Goal: Communication & Community: Answer question/provide support

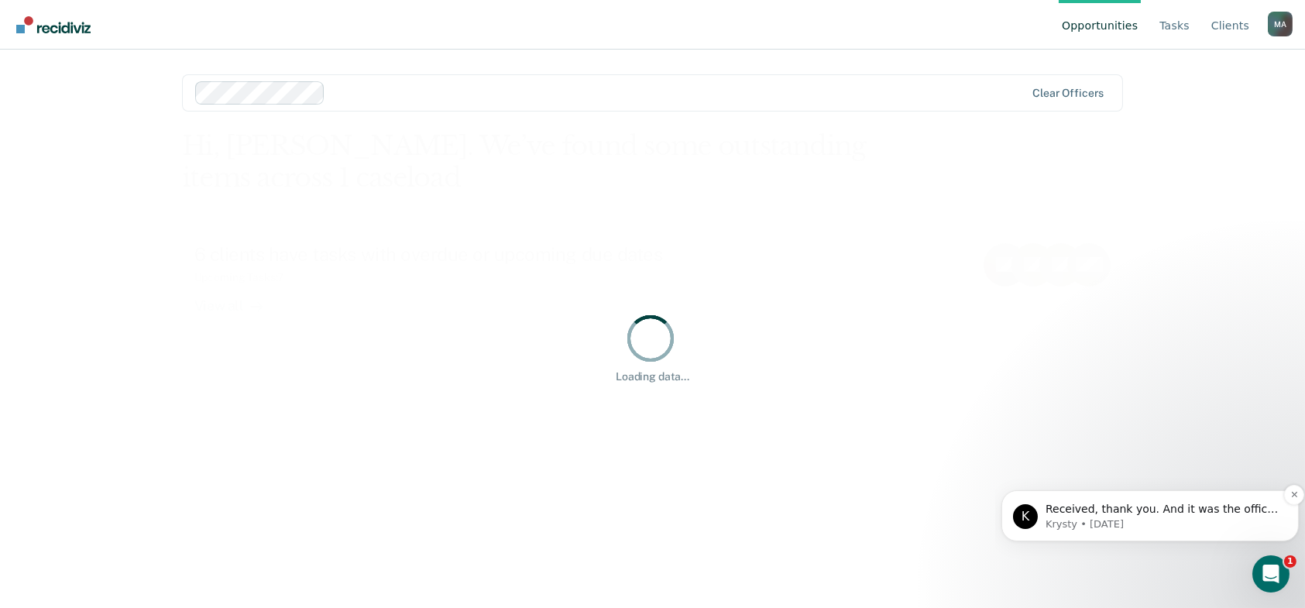
click at [1152, 501] on div "Received, thank you. And it was the office contacts that were not showing - cor…" at bounding box center [1162, 509] width 239 height 20
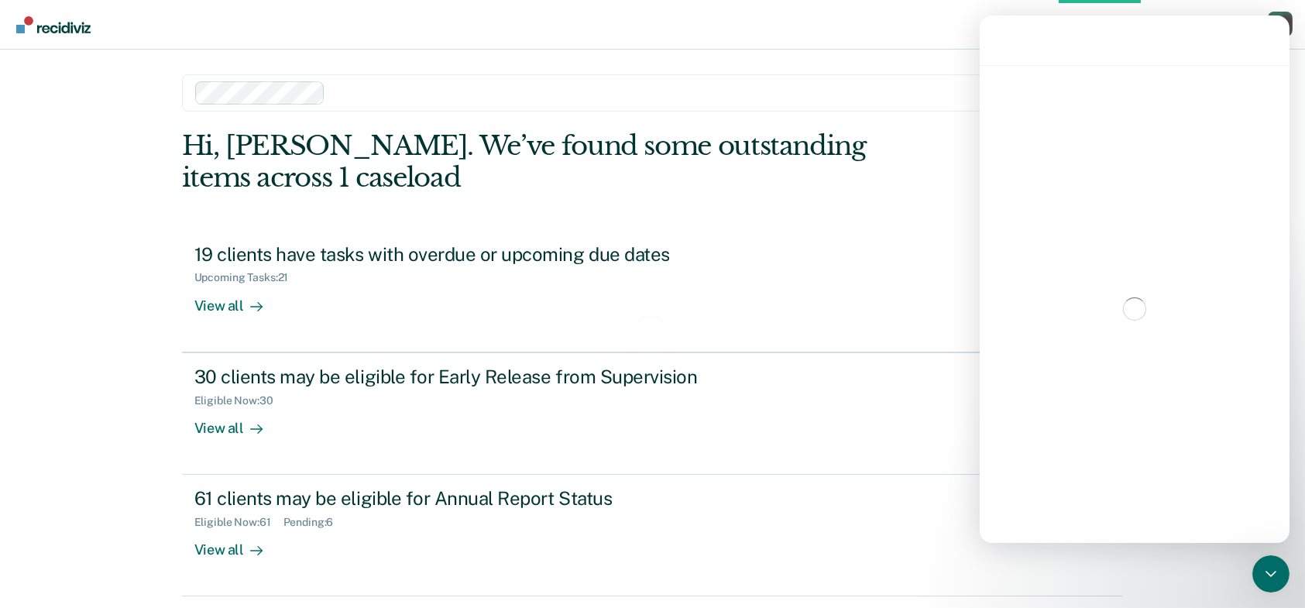
scroll to position [2, 0]
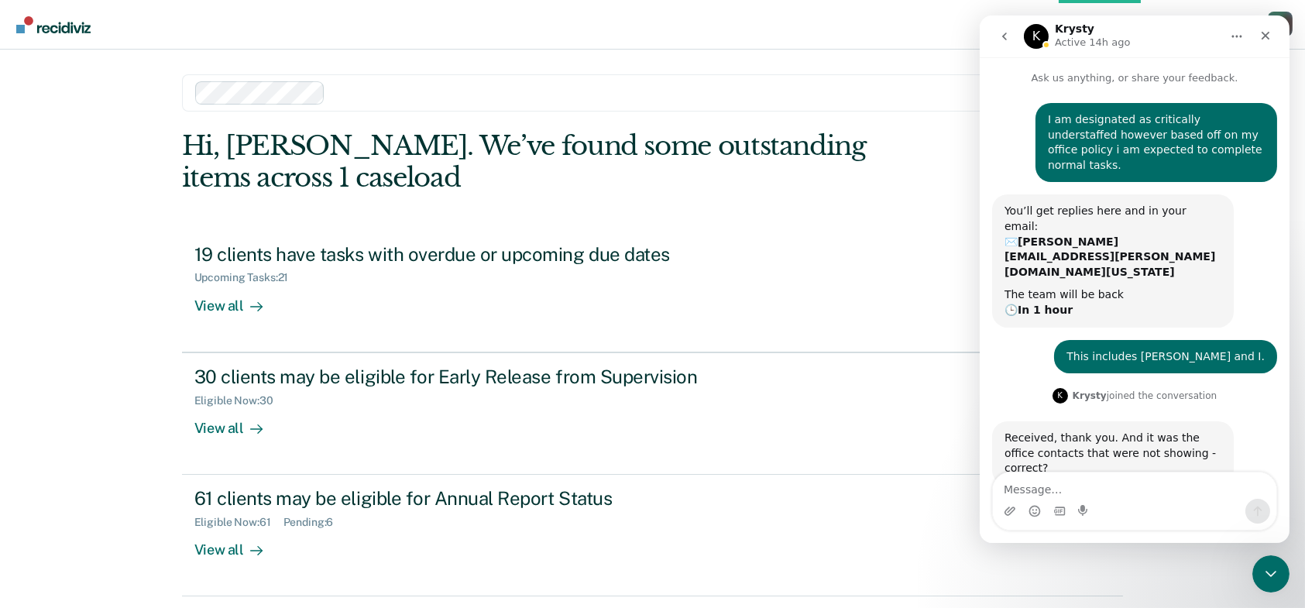
click at [1108, 488] on textarea "Message…" at bounding box center [1133, 485] width 283 height 26
type textarea "Correct and home visits"
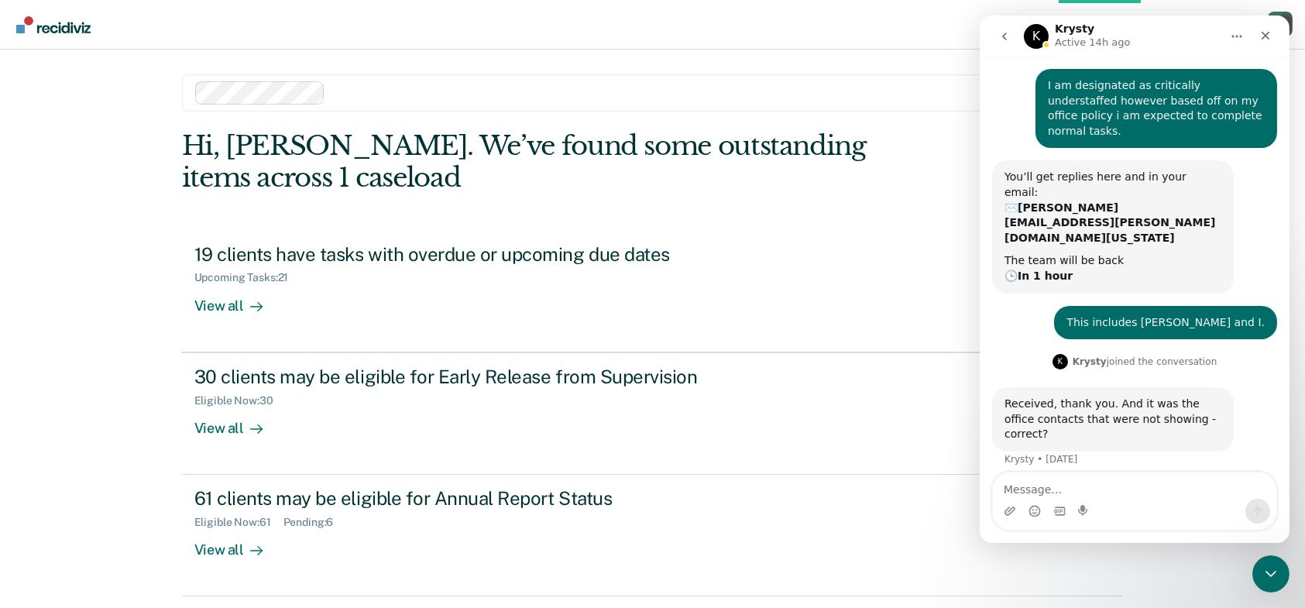
scroll to position [59, 0]
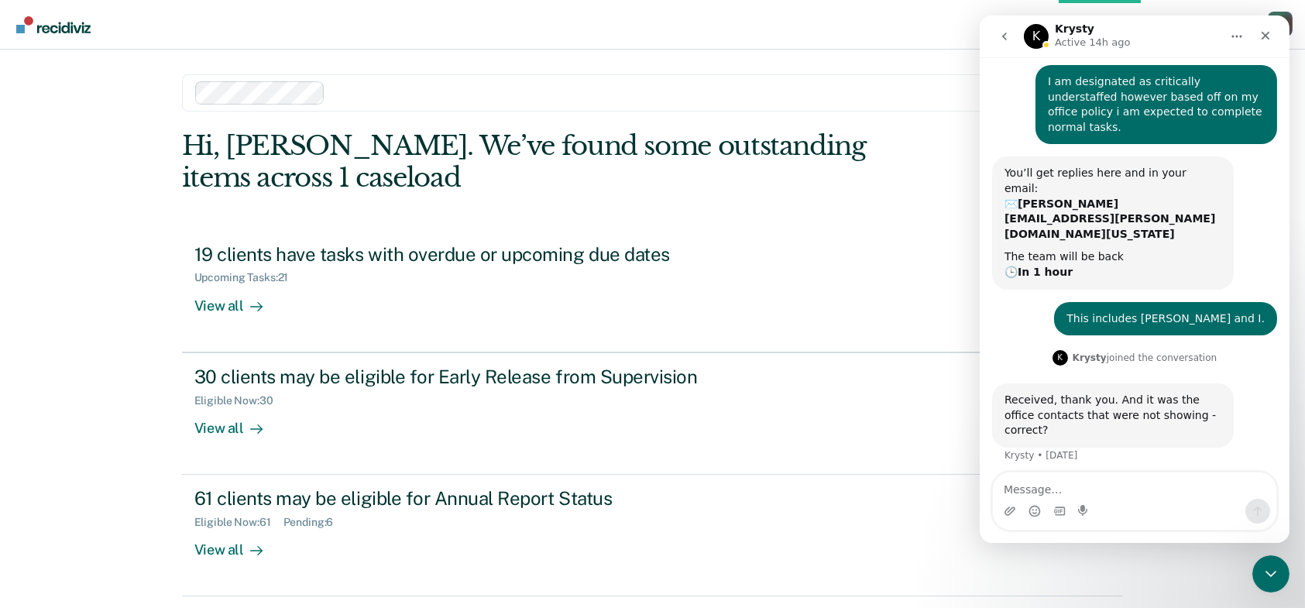
click at [789, 177] on div "Hi, [PERSON_NAME]. We’ve found some outstanding items across 1 caseload" at bounding box center [559, 162] width 754 height 64
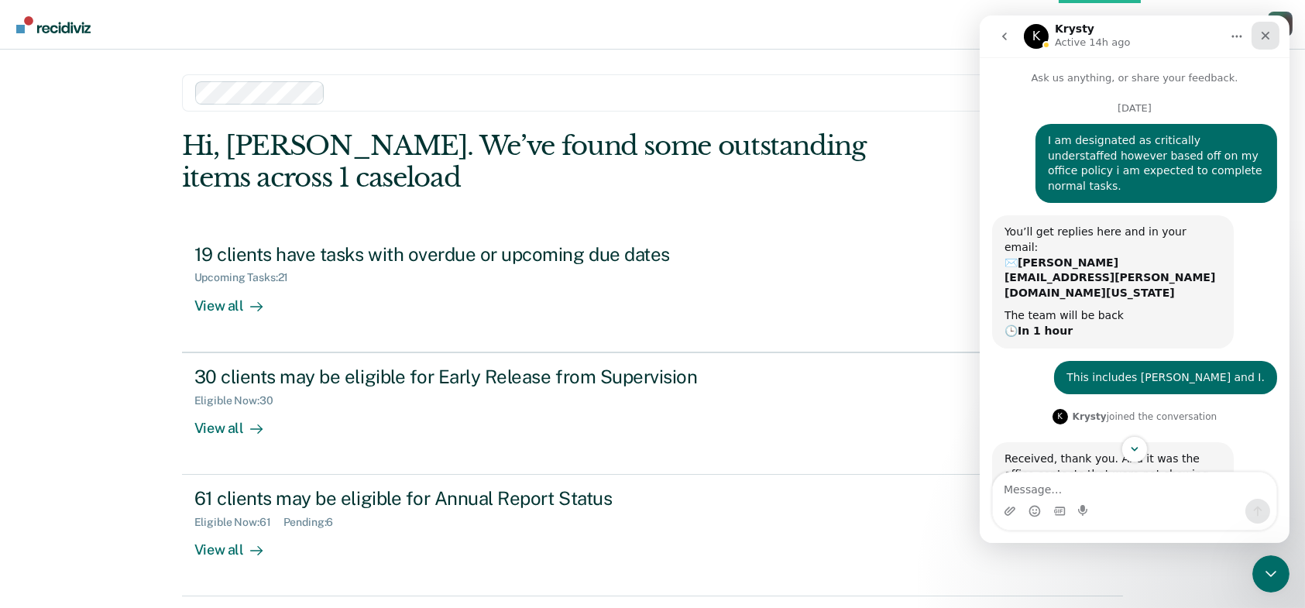
click at [1260, 36] on icon "Close" at bounding box center [1265, 35] width 12 height 12
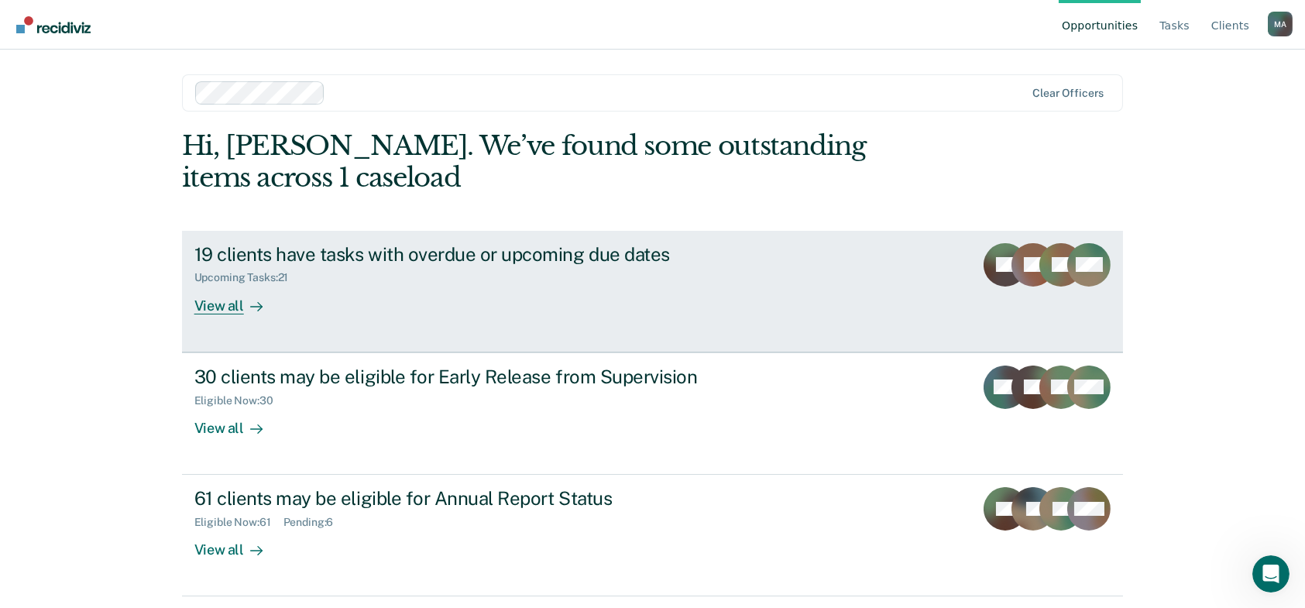
scroll to position [59, 0]
